Goal: Task Accomplishment & Management: Manage account settings

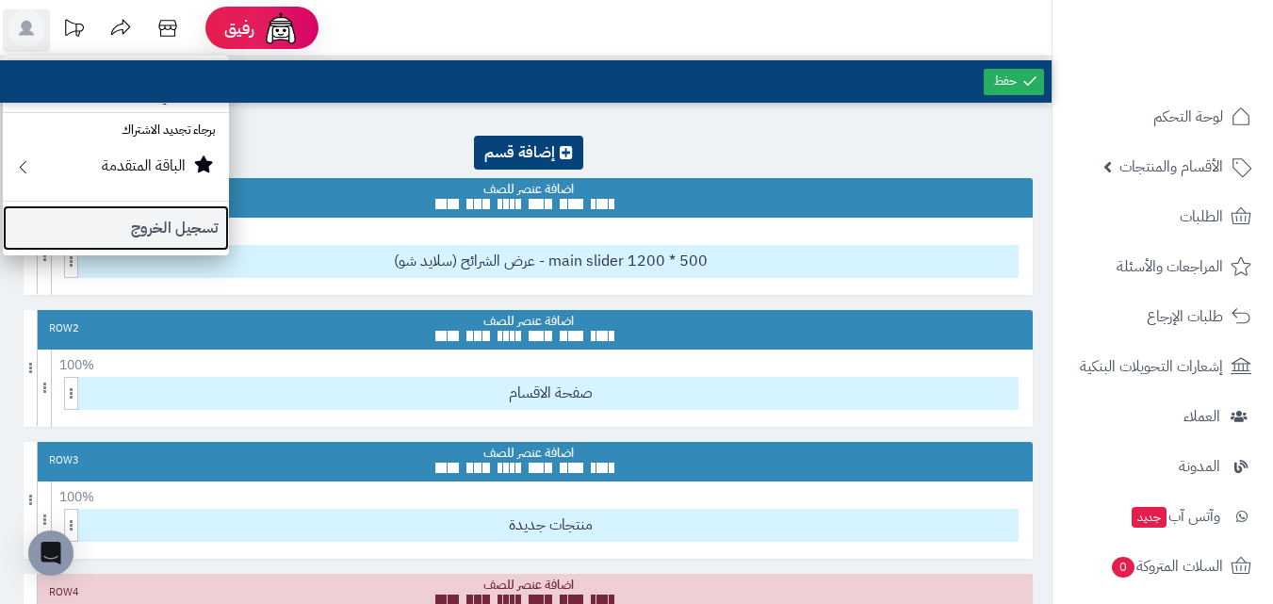
click at [145, 231] on link "تسجيل الخروج" at bounding box center [116, 227] width 226 height 45
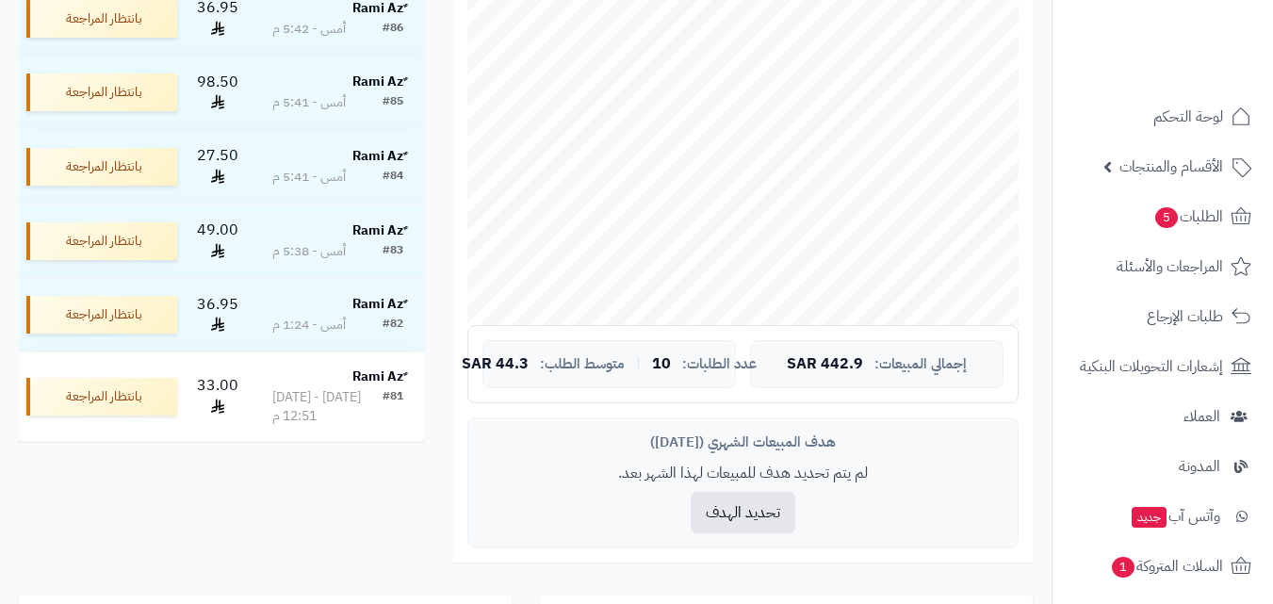
scroll to position [308, 0]
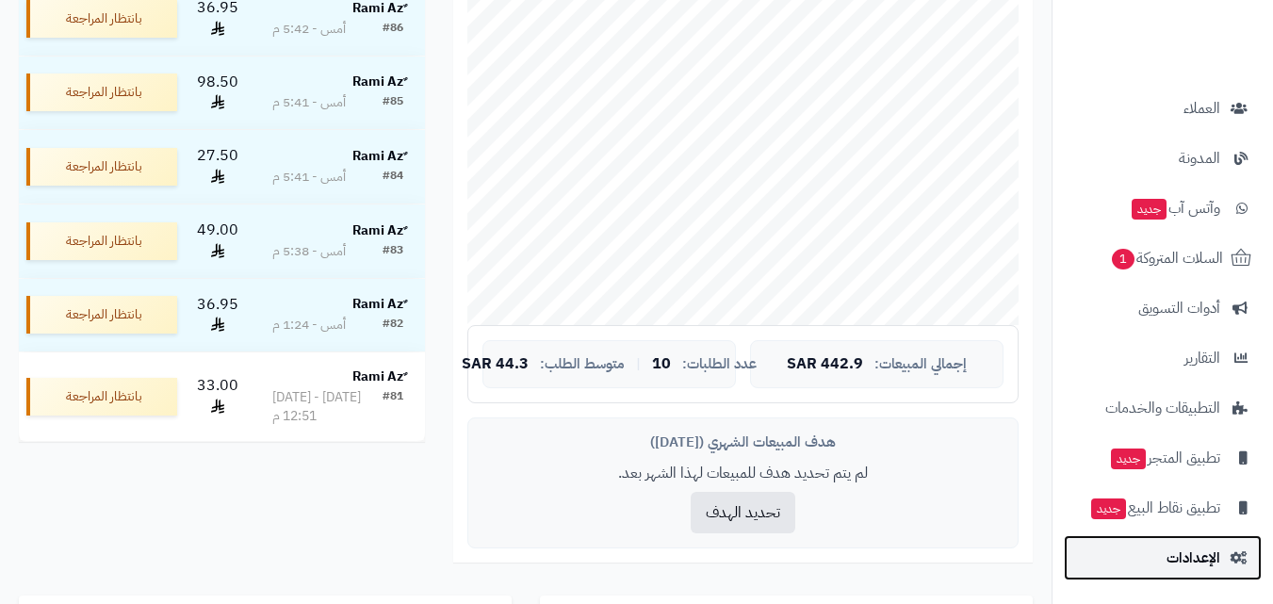
click at [1135, 550] on link "الإعدادات" at bounding box center [1163, 557] width 198 height 45
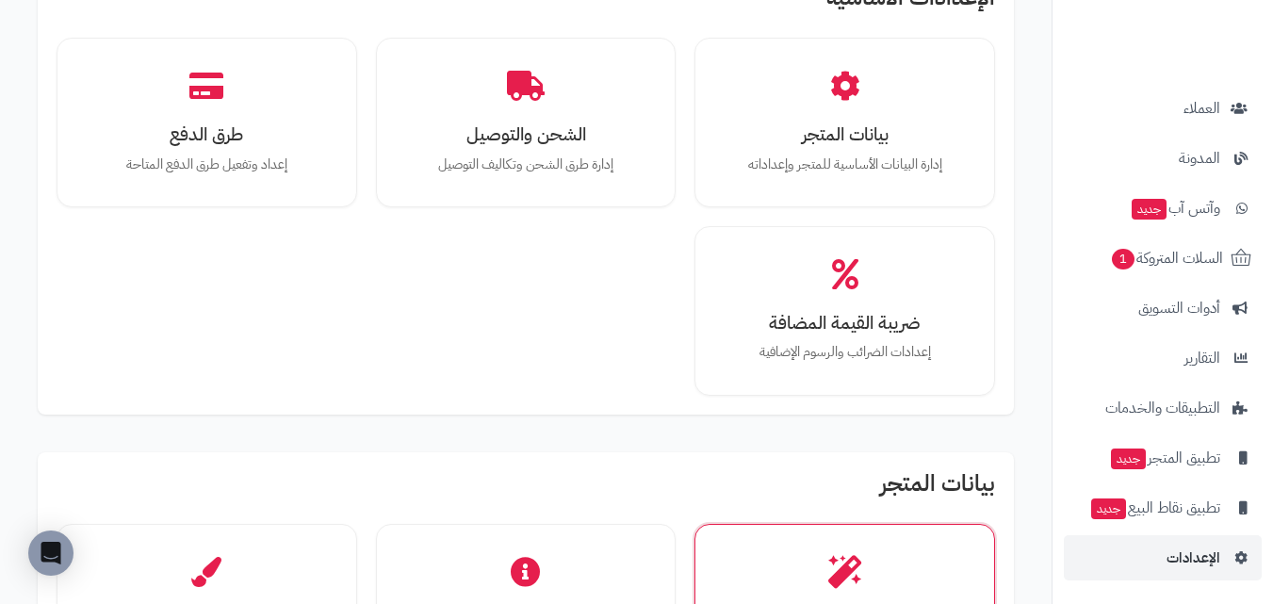
scroll to position [283, 0]
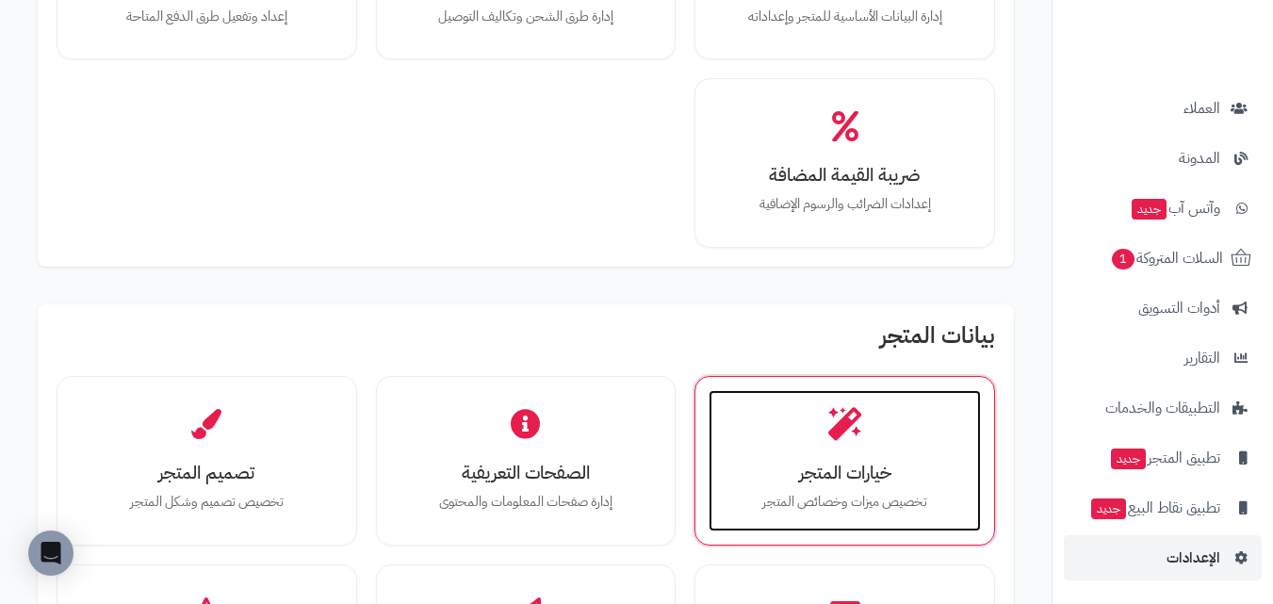
click at [894, 508] on p "تخصيص ميزات وخصائص المتجر" at bounding box center [844, 502] width 235 height 21
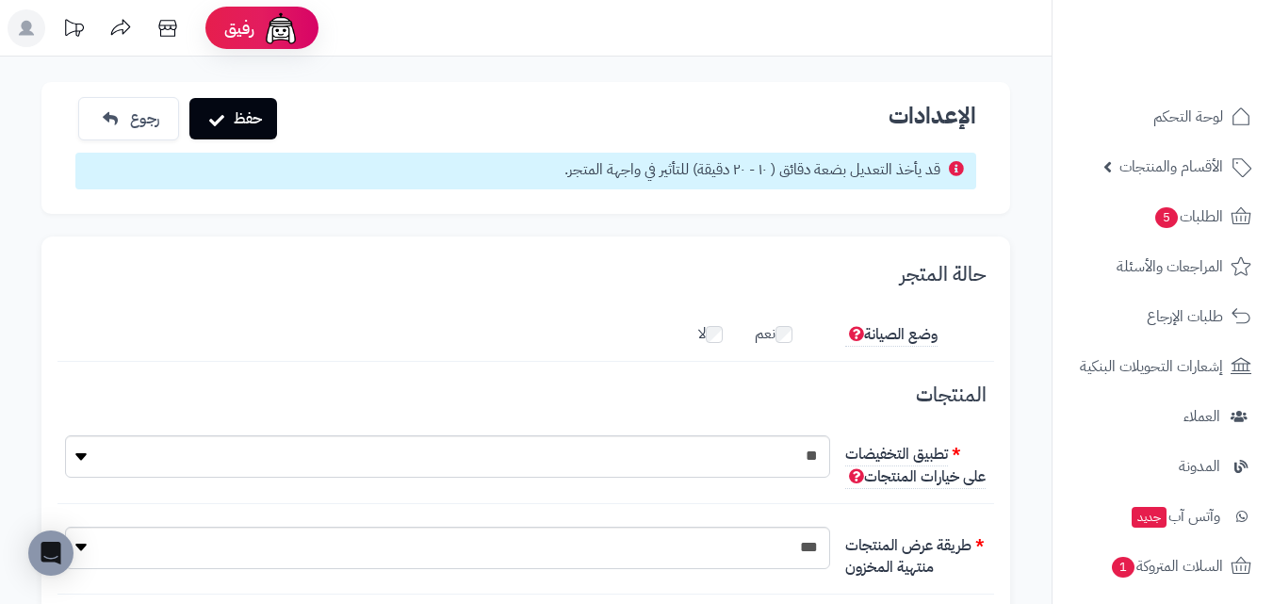
click at [35, 33] on rect at bounding box center [27, 28] width 38 height 38
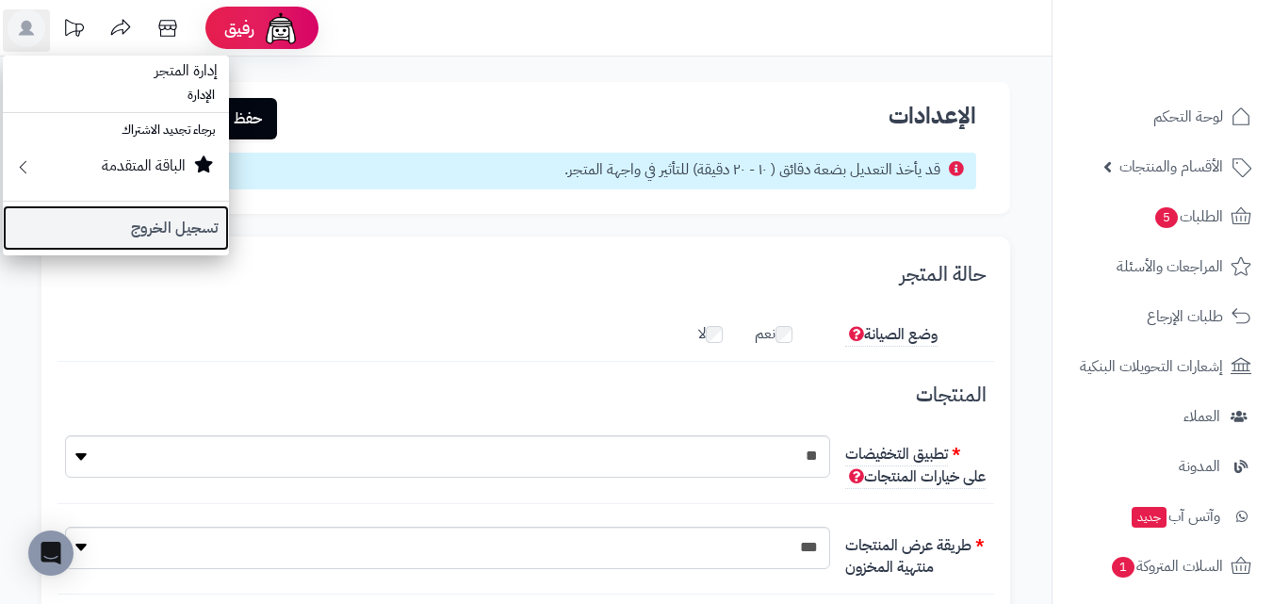
click at [118, 230] on link "تسجيل الخروج" at bounding box center [116, 227] width 226 height 45
